Goal: Information Seeking & Learning: Learn about a topic

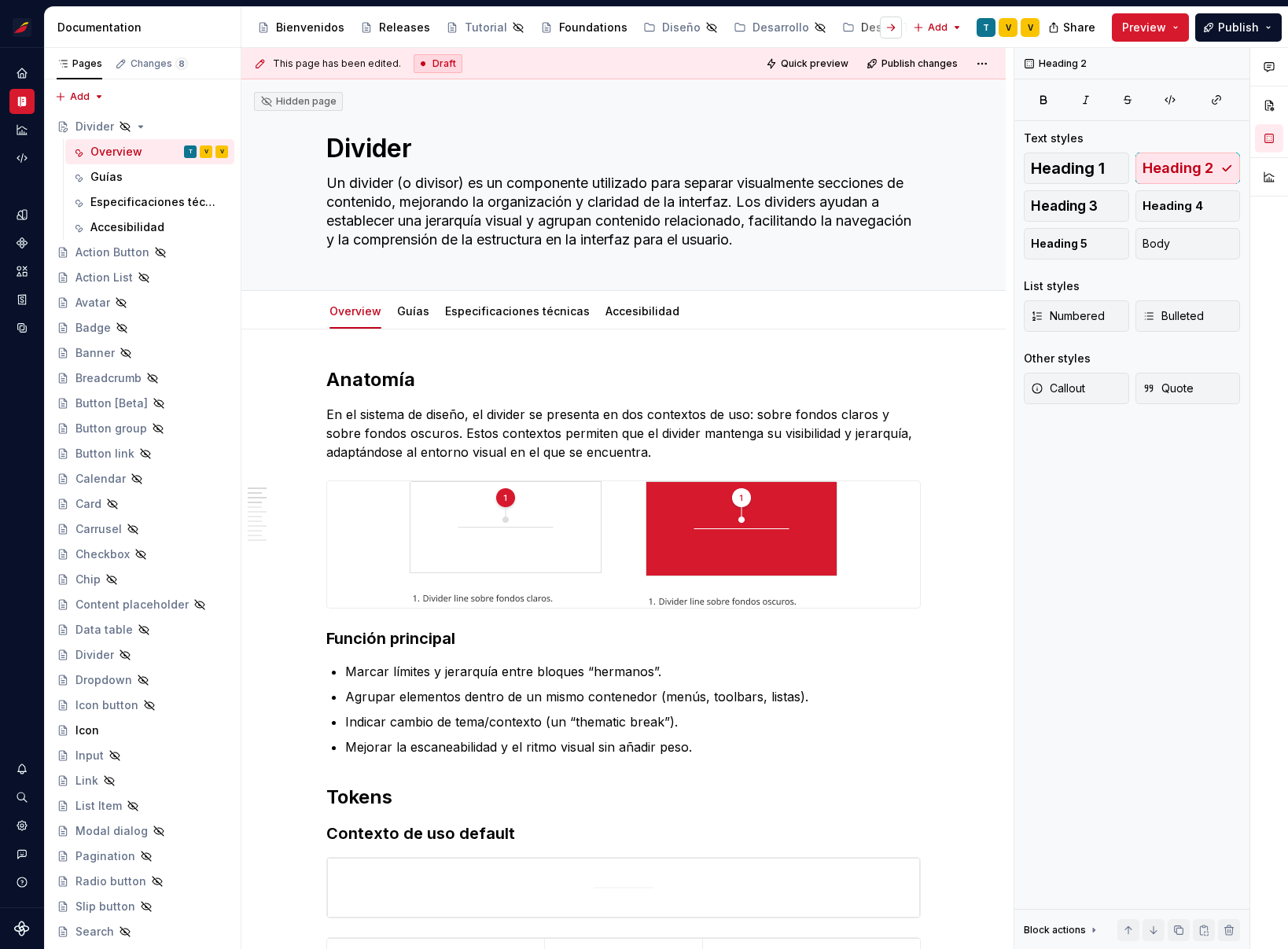
click at [897, 25] on button "button" at bounding box center [891, 28] width 22 height 22
click at [785, 29] on div "Estilos" at bounding box center [803, 28] width 36 height 16
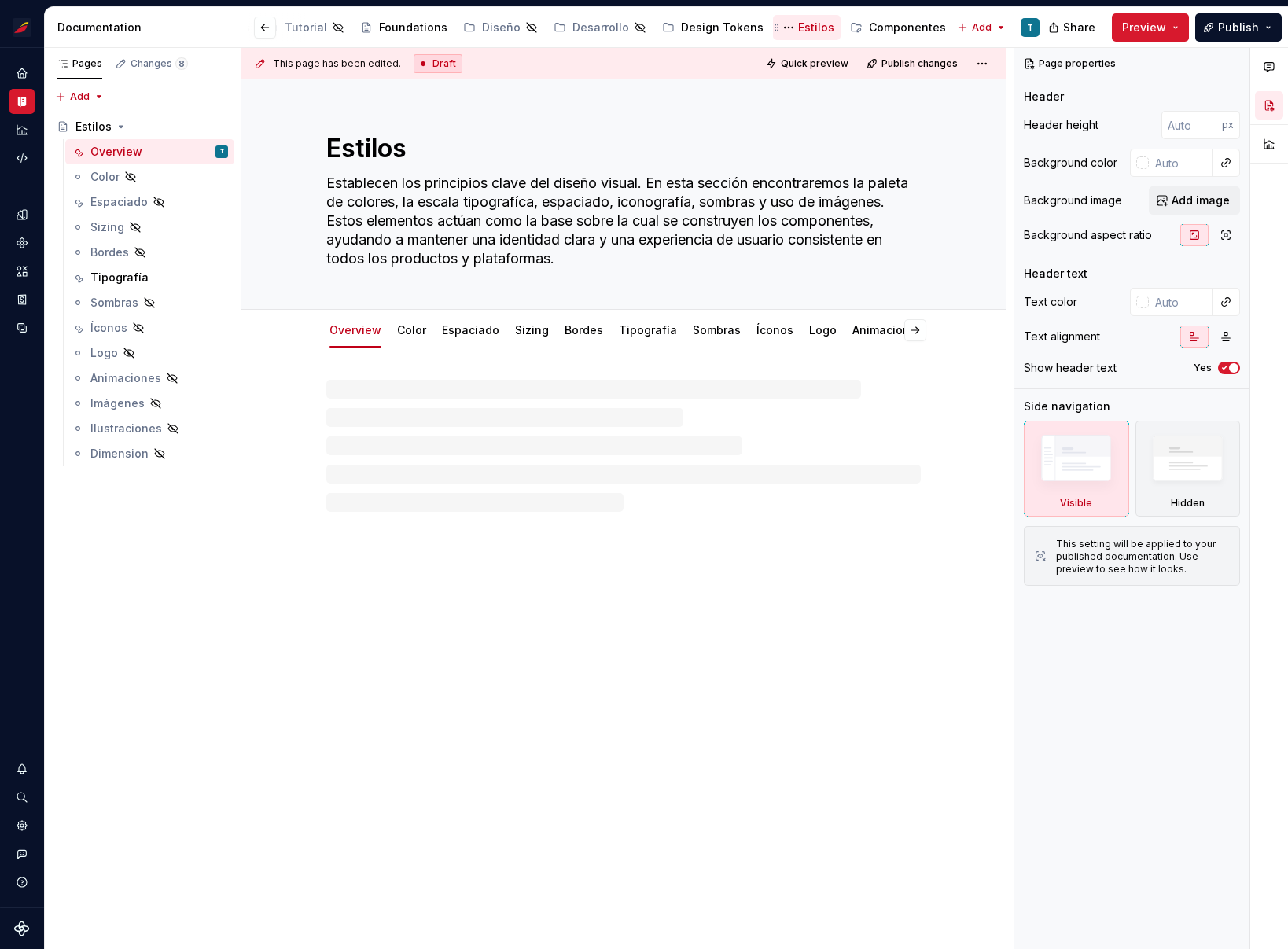
scroll to position [0, 150]
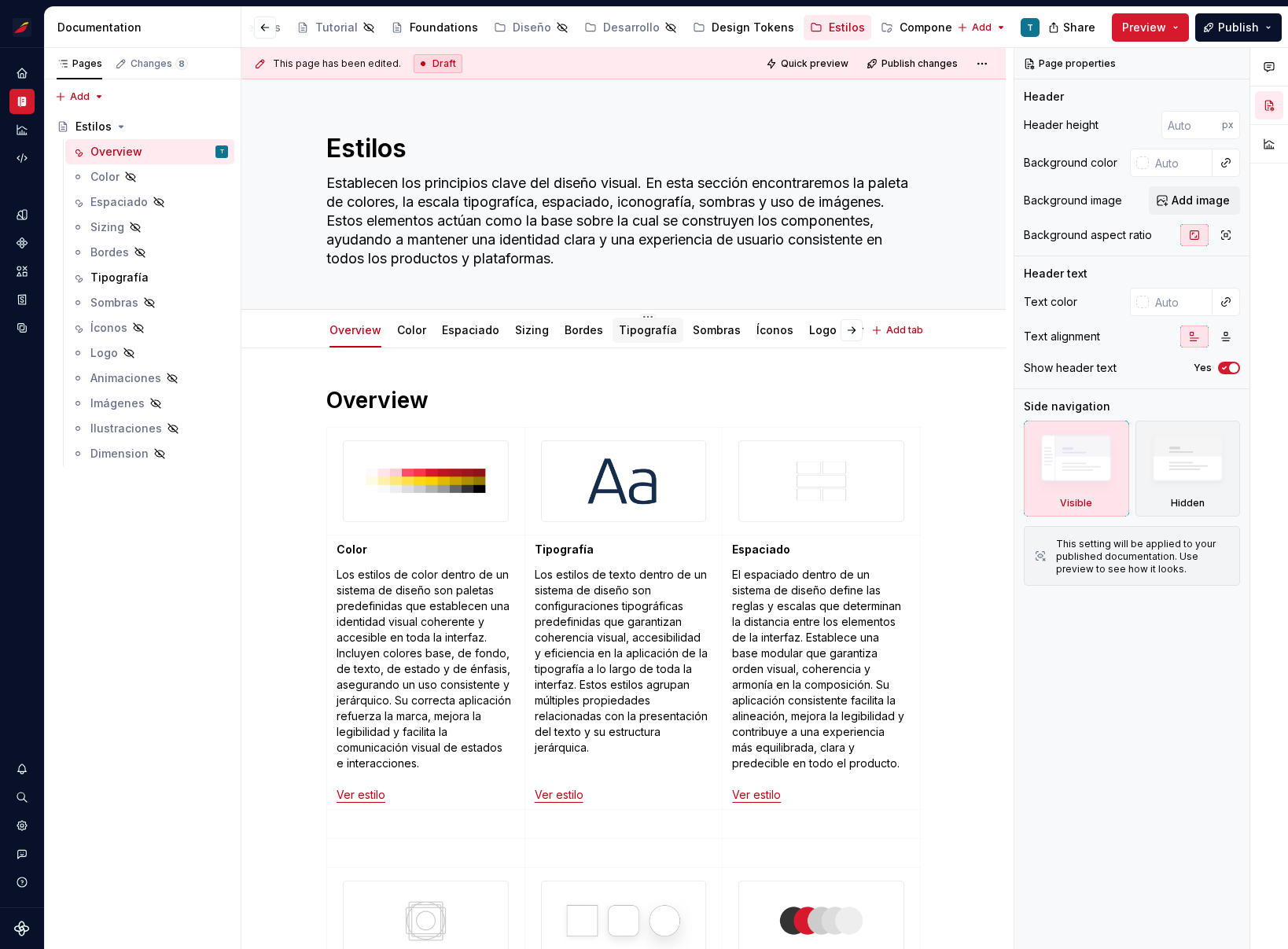
click at [632, 331] on link "Tipografía" at bounding box center [648, 329] width 58 height 14
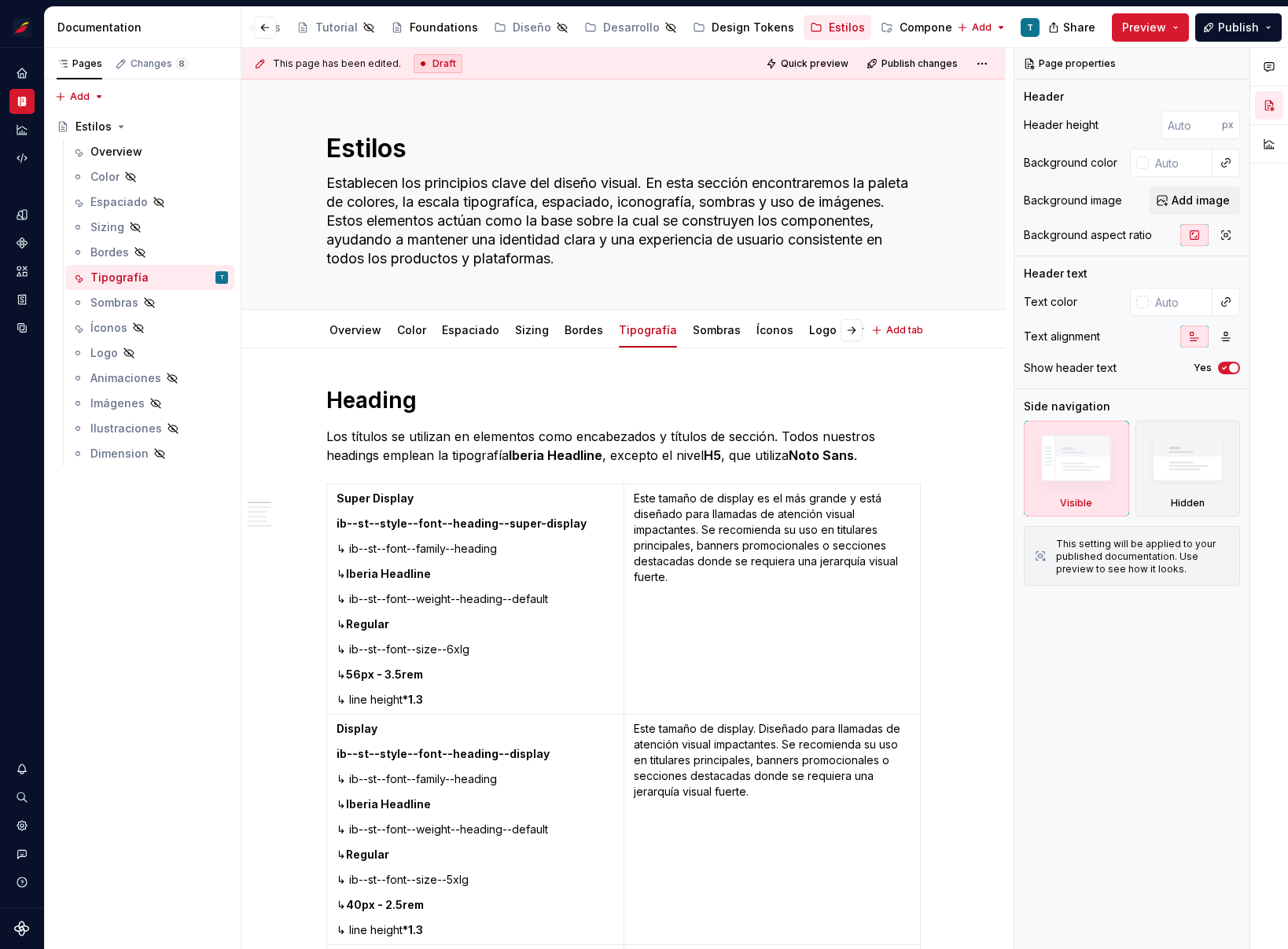
type textarea "*"
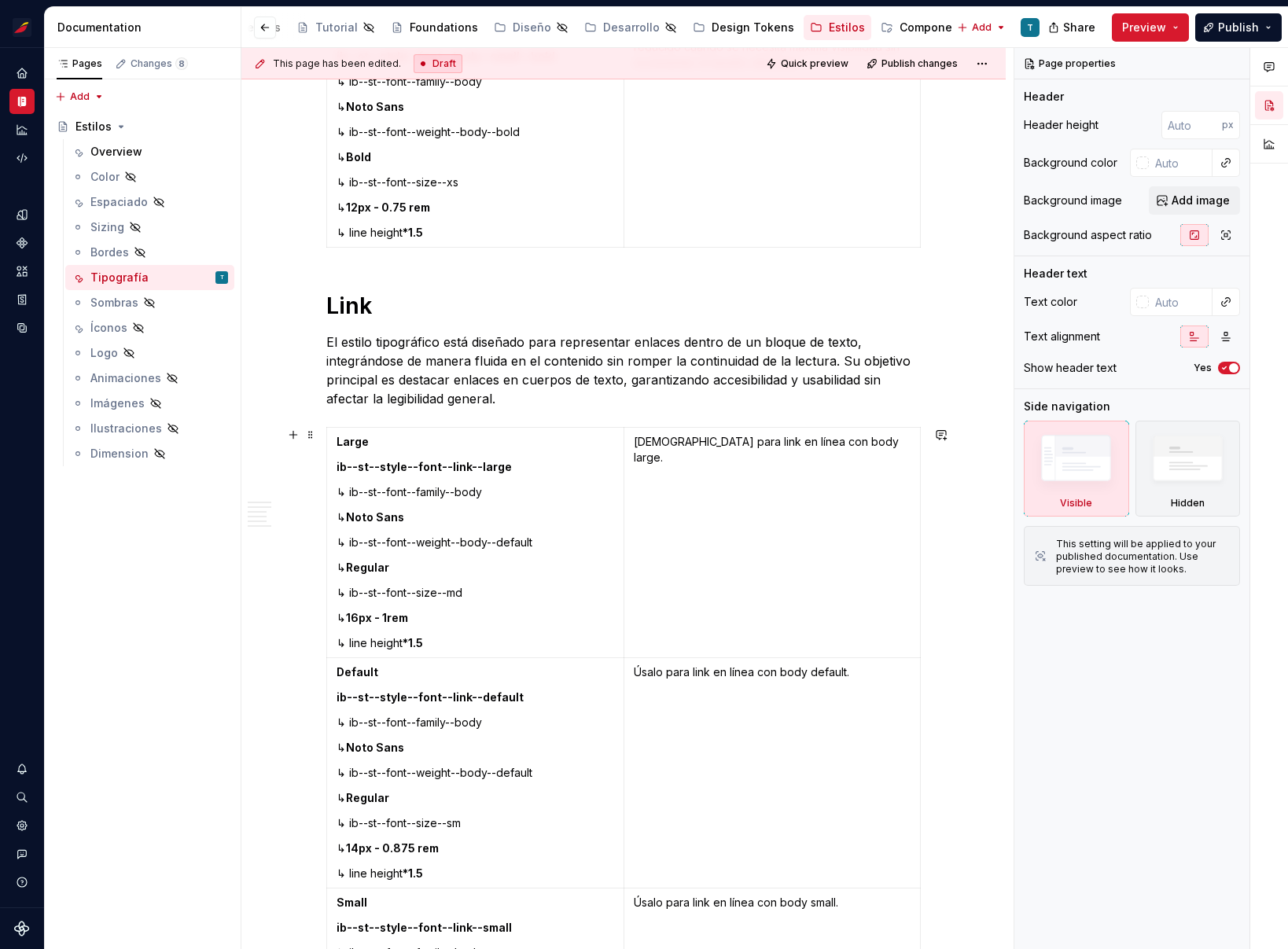
scroll to position [4814, 0]
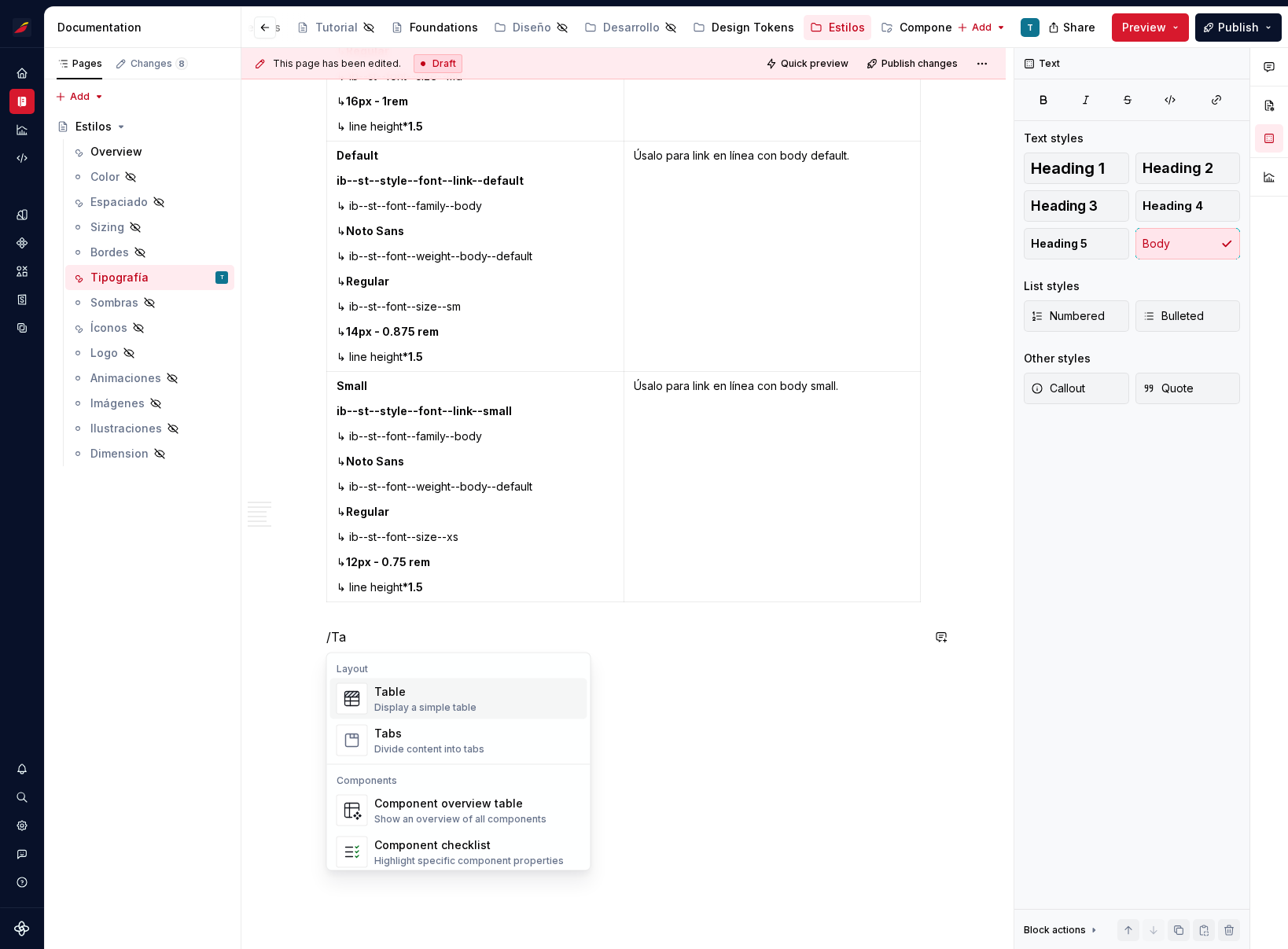
click at [404, 696] on div "Table" at bounding box center [426, 692] width 103 height 16
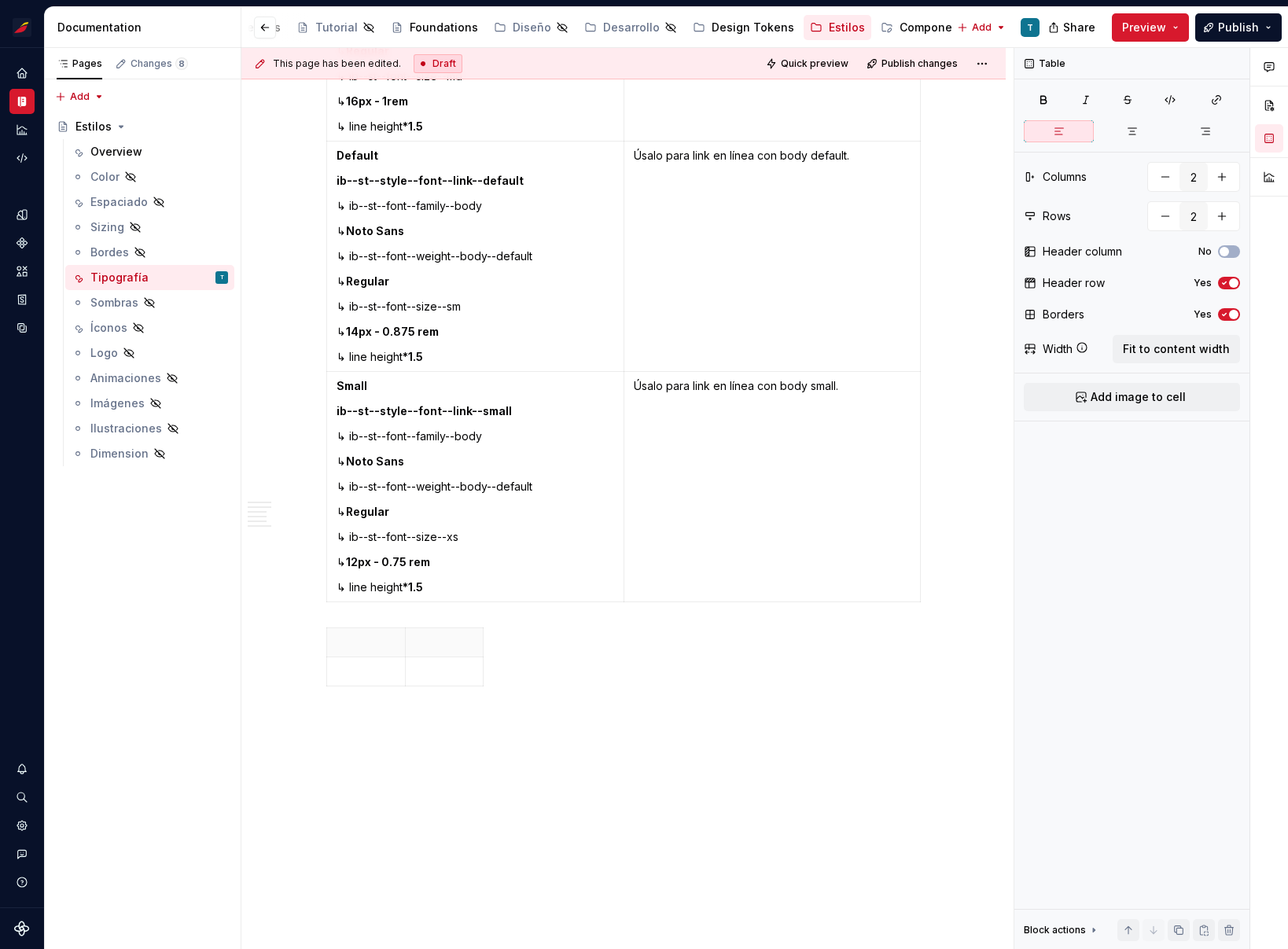
type textarea "*"
